Goal: Task Accomplishment & Management: Manage account settings

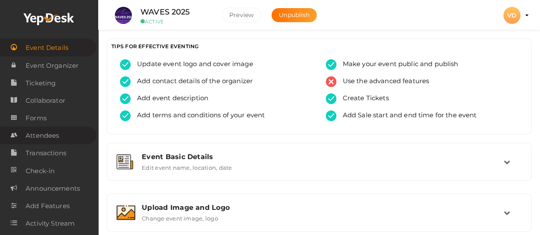
click at [48, 138] on span "Attendees" at bounding box center [42, 135] width 33 height 17
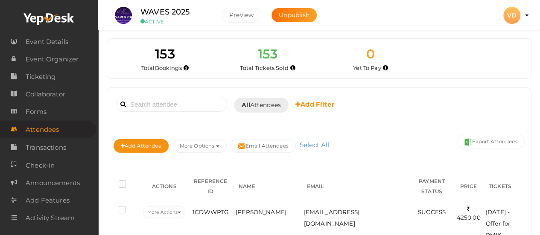
scroll to position [6, 0]
click at [200, 116] on div "Booked for [DATE] [DATE] [DATE] This Week Custom Date All Attendees All Yet to …" at bounding box center [319, 127] width 411 height 67
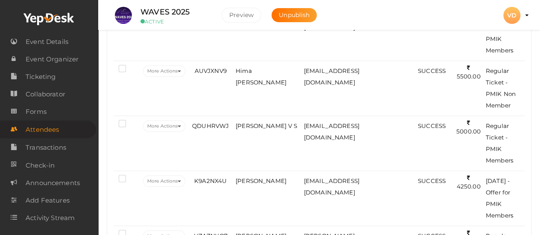
scroll to position [205, 0]
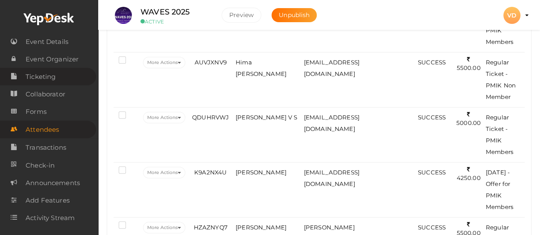
click at [46, 80] on span "Ticketing" at bounding box center [41, 76] width 30 height 17
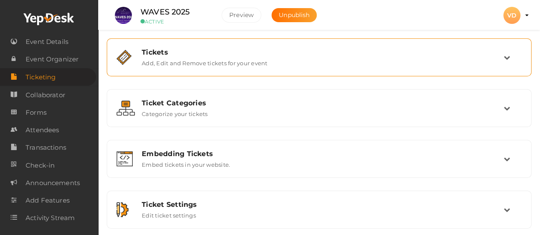
click at [311, 65] on div "Tickets Add, Edit and Remove tickets for your event" at bounding box center [319, 57] width 368 height 18
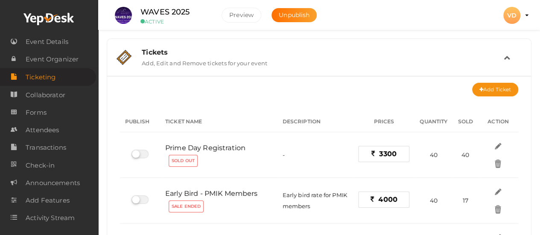
click at [293, 95] on div "Add Ticket" at bounding box center [319, 90] width 398 height 14
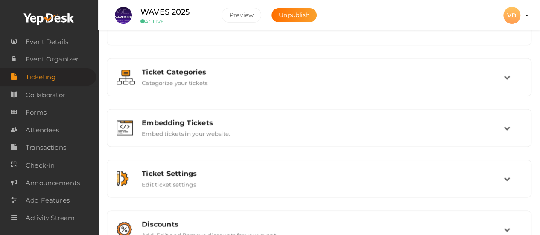
scroll to position [603, 0]
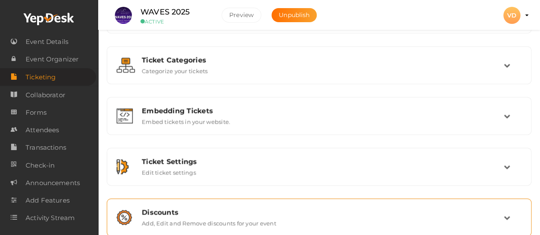
click at [267, 208] on div "Discounts" at bounding box center [323, 212] width 362 height 8
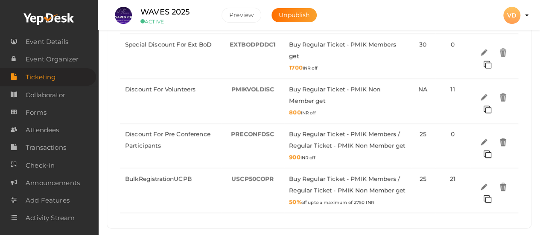
scroll to position [843, 0]
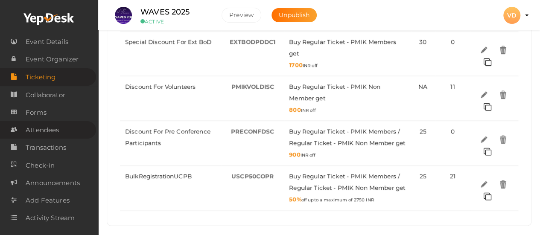
click at [56, 128] on span "Attendees" at bounding box center [42, 130] width 33 height 17
